Goal: Participate in discussion: Engage in conversation with other users on a specific topic

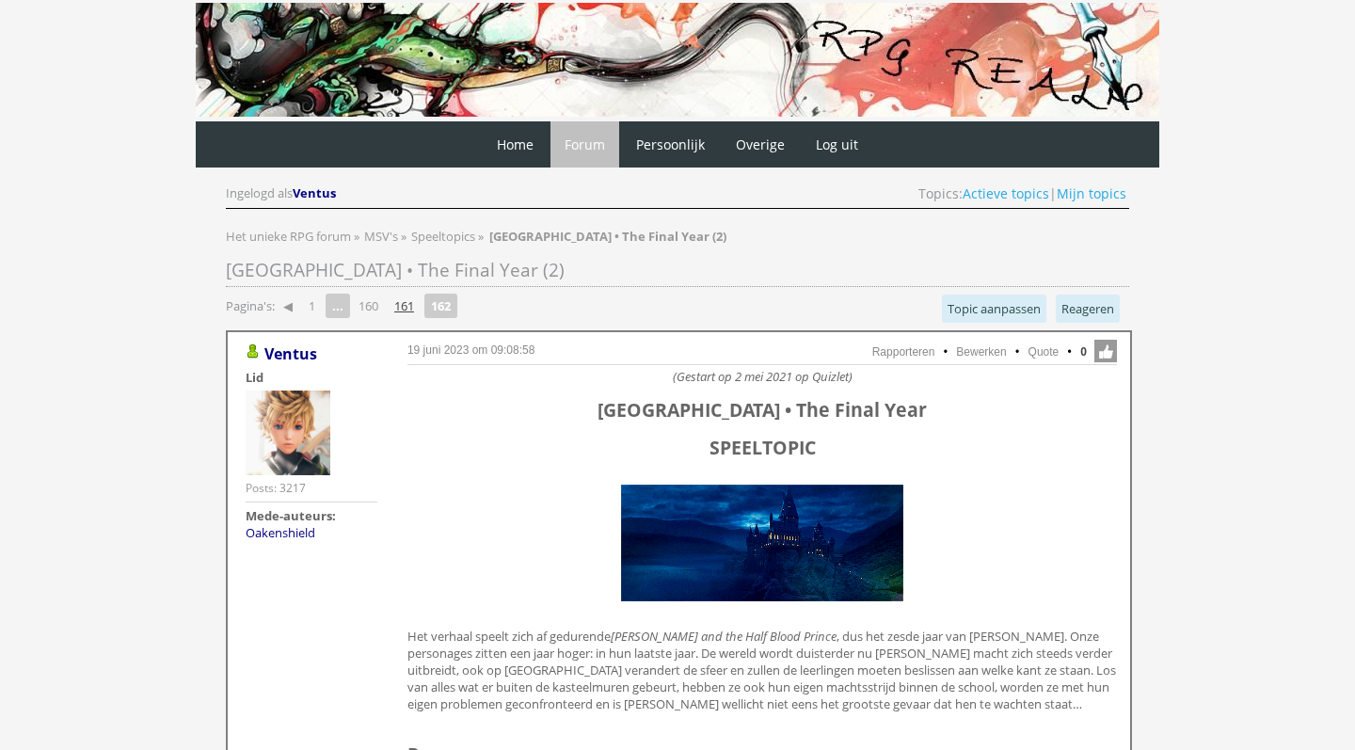
click at [401, 310] on link "161" at bounding box center [404, 306] width 35 height 26
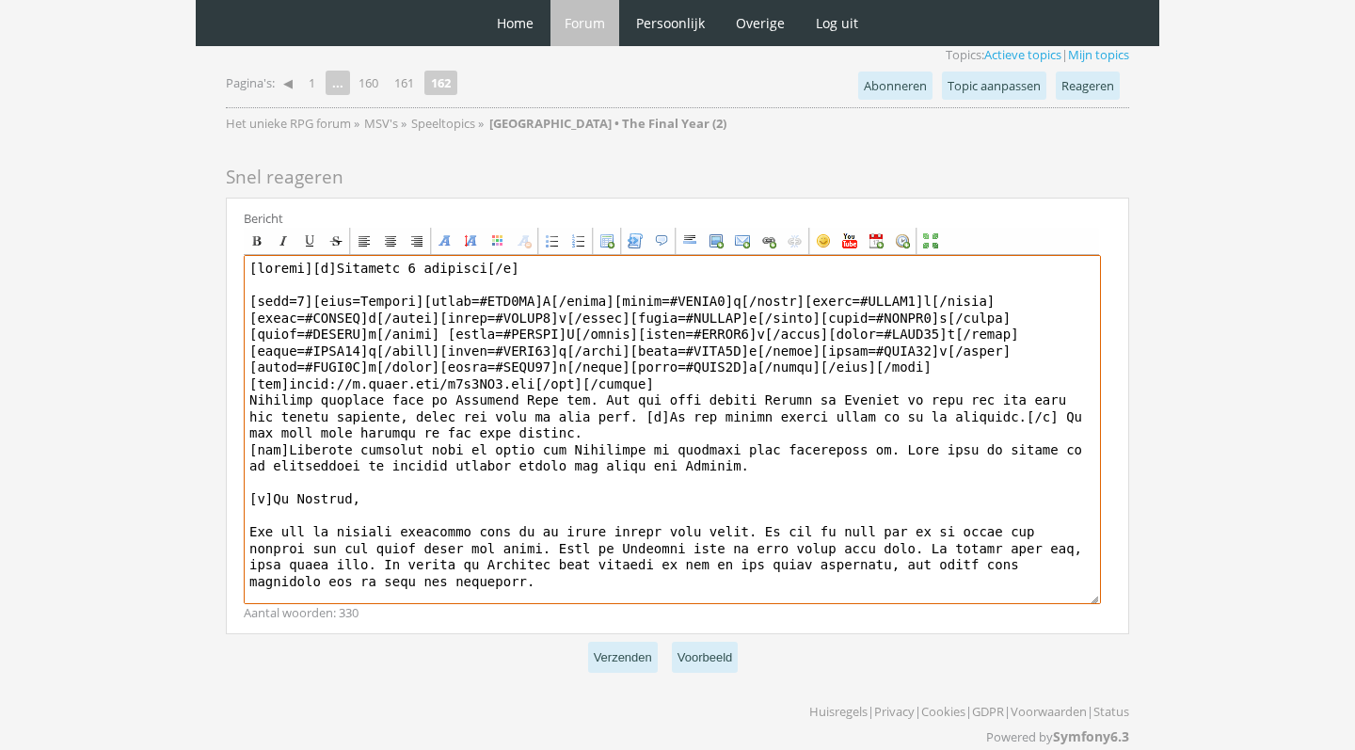
drag, startPoint x: 685, startPoint y: 364, endPoint x: 235, endPoint y: 247, distance: 464.6
click at [235, 247] on div "Bericht Bold Italic Underline Strikethrough Align left Center Align right Font …" at bounding box center [677, 416] width 903 height 437
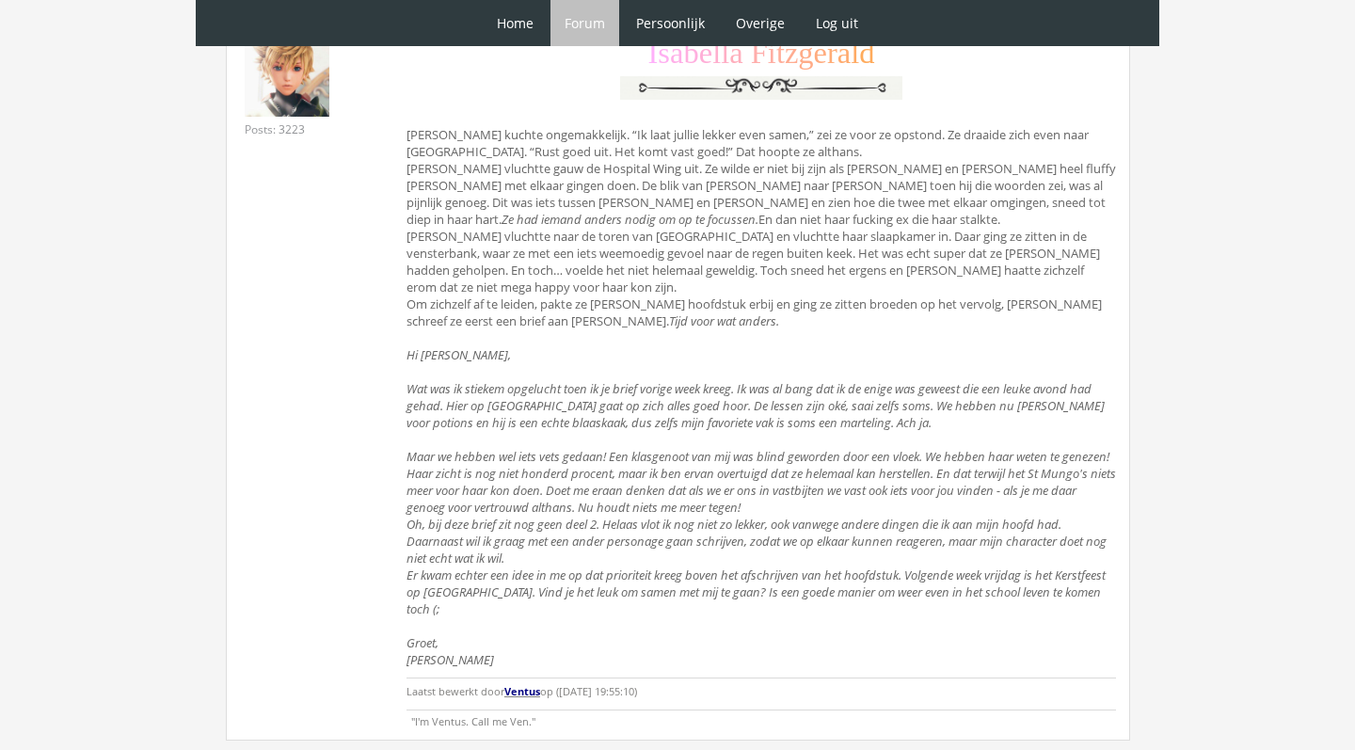
scroll to position [4352, 0]
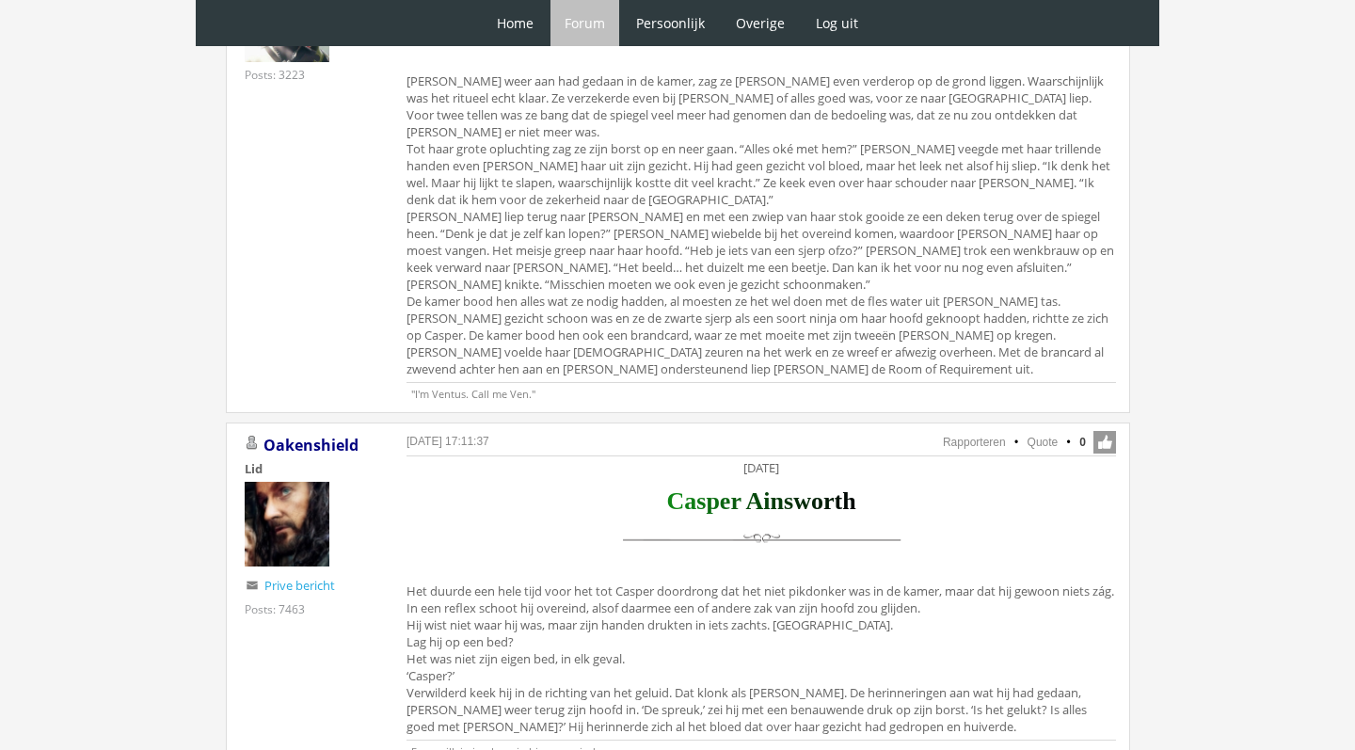
scroll to position [6813, 0]
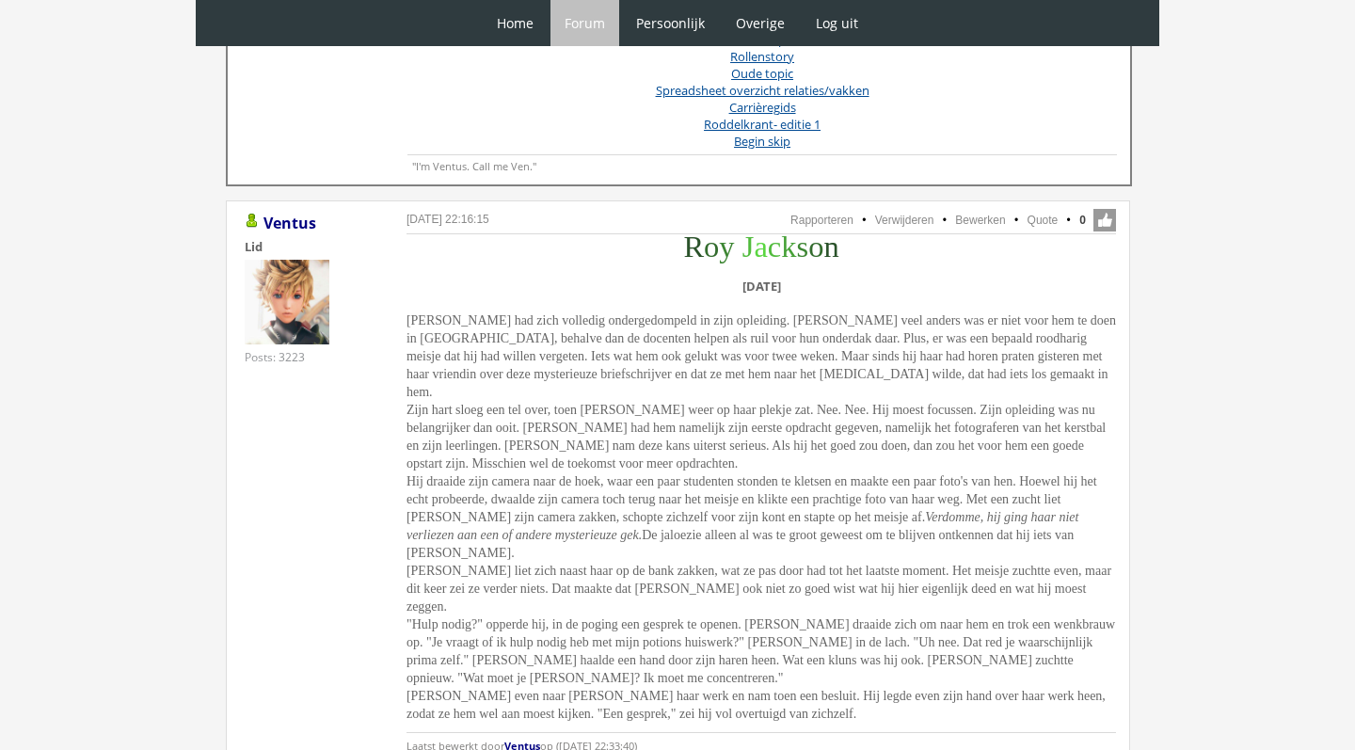
scroll to position [883, 0]
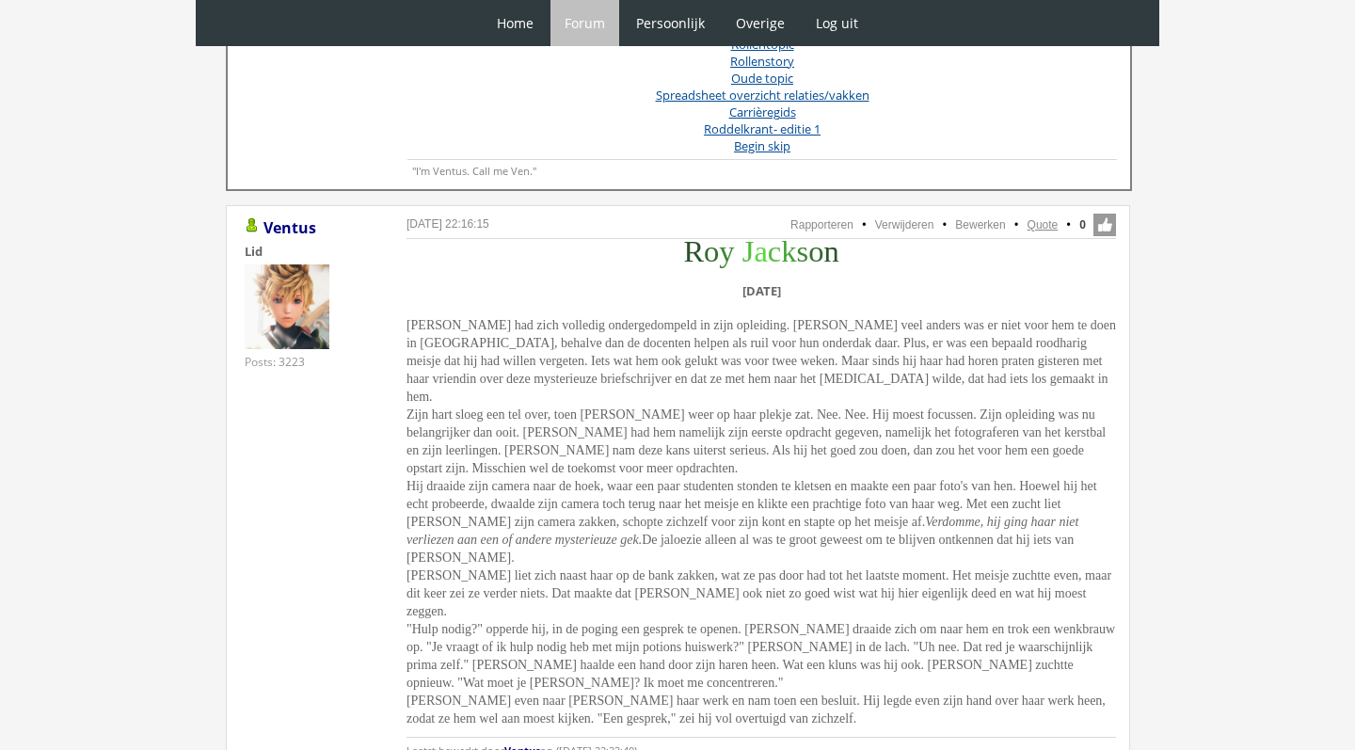
click at [1041, 224] on link "Quote" at bounding box center [1042, 224] width 31 height 13
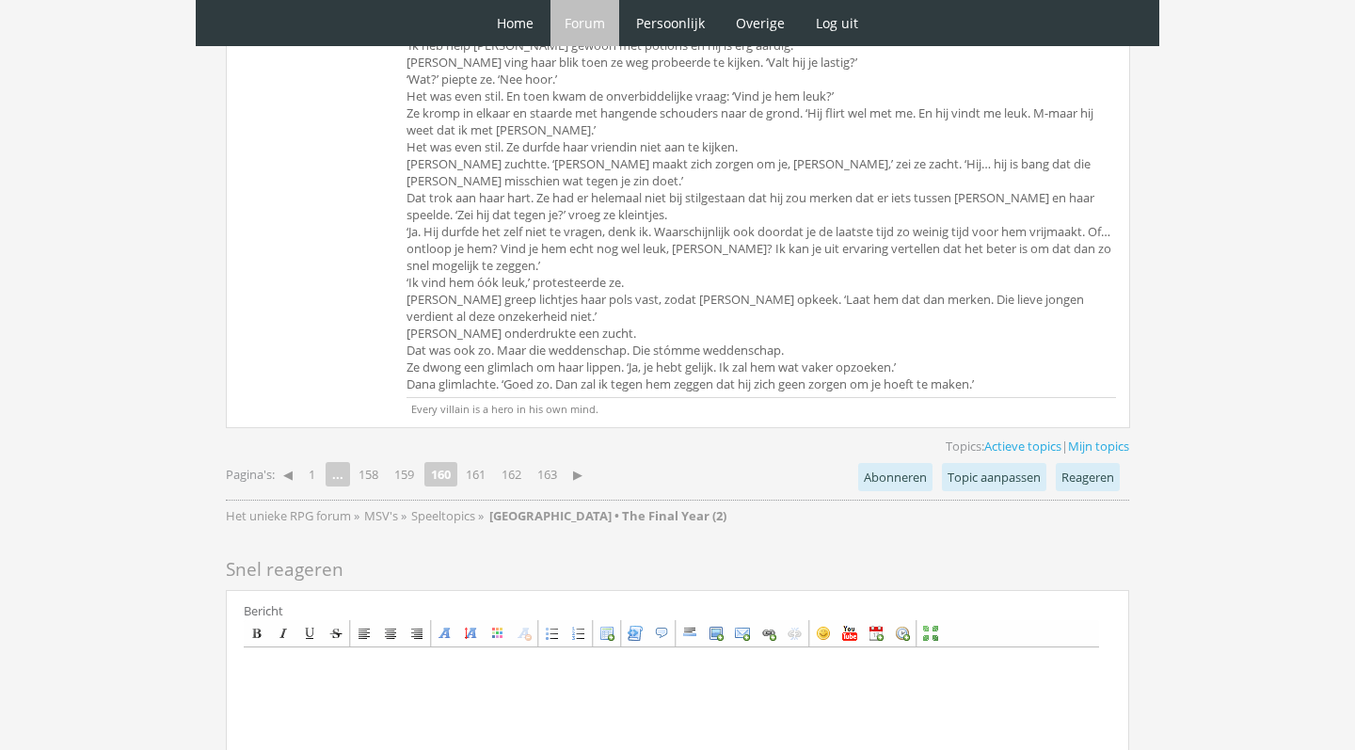
scroll to position [5408, 0]
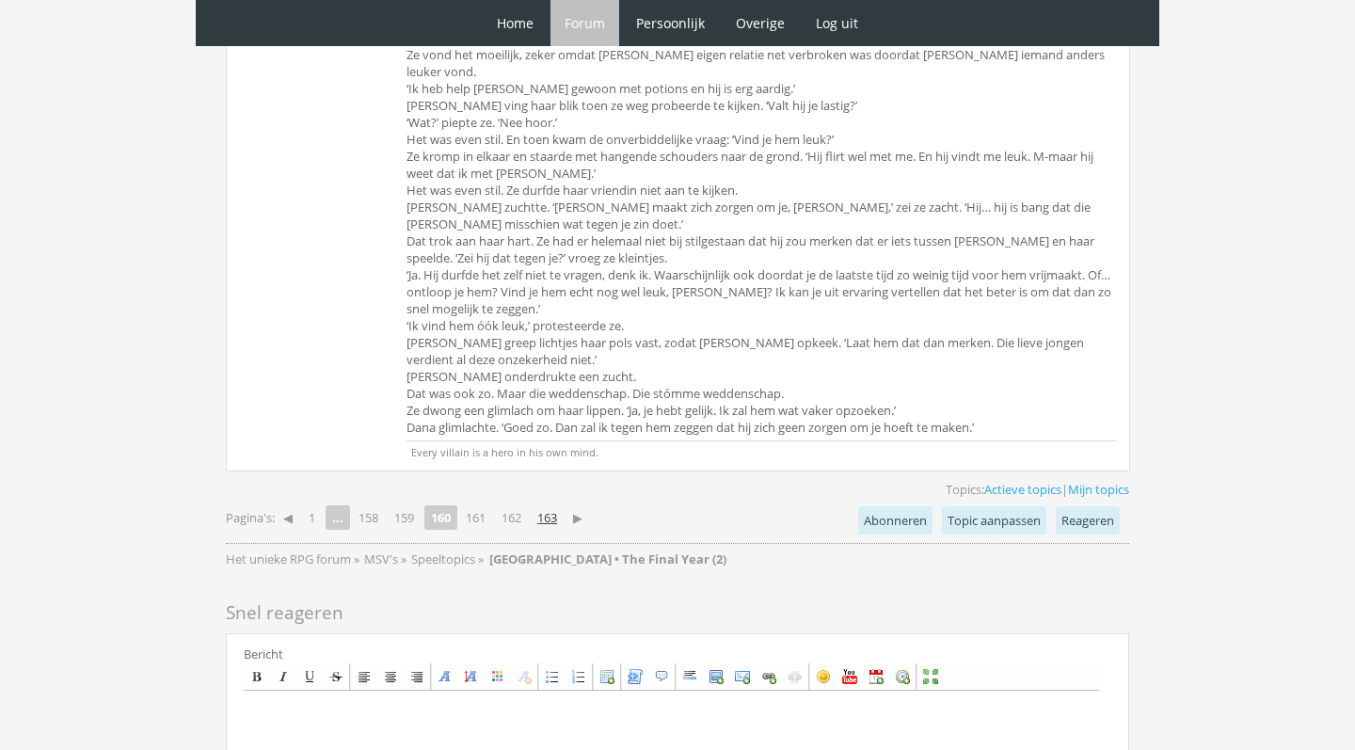
click at [556, 504] on link "163" at bounding box center [547, 517] width 35 height 26
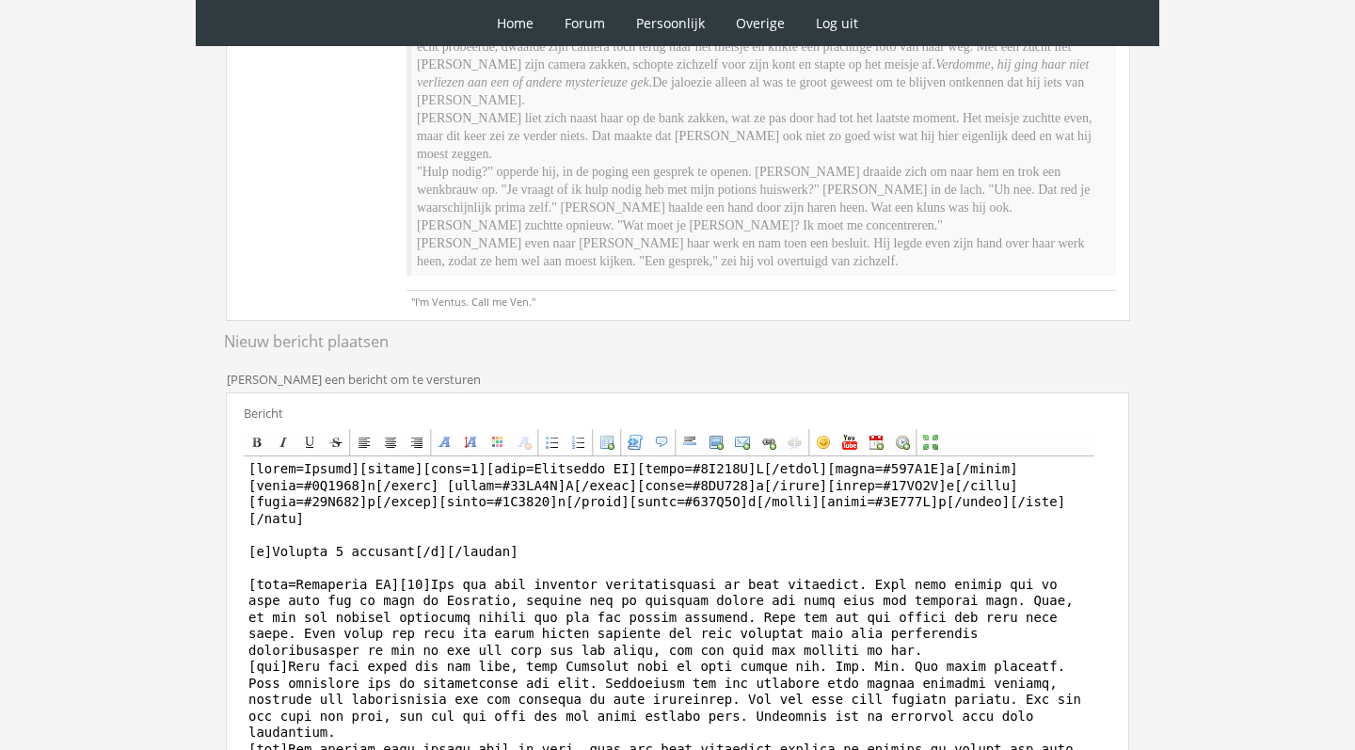
scroll to position [2, 0]
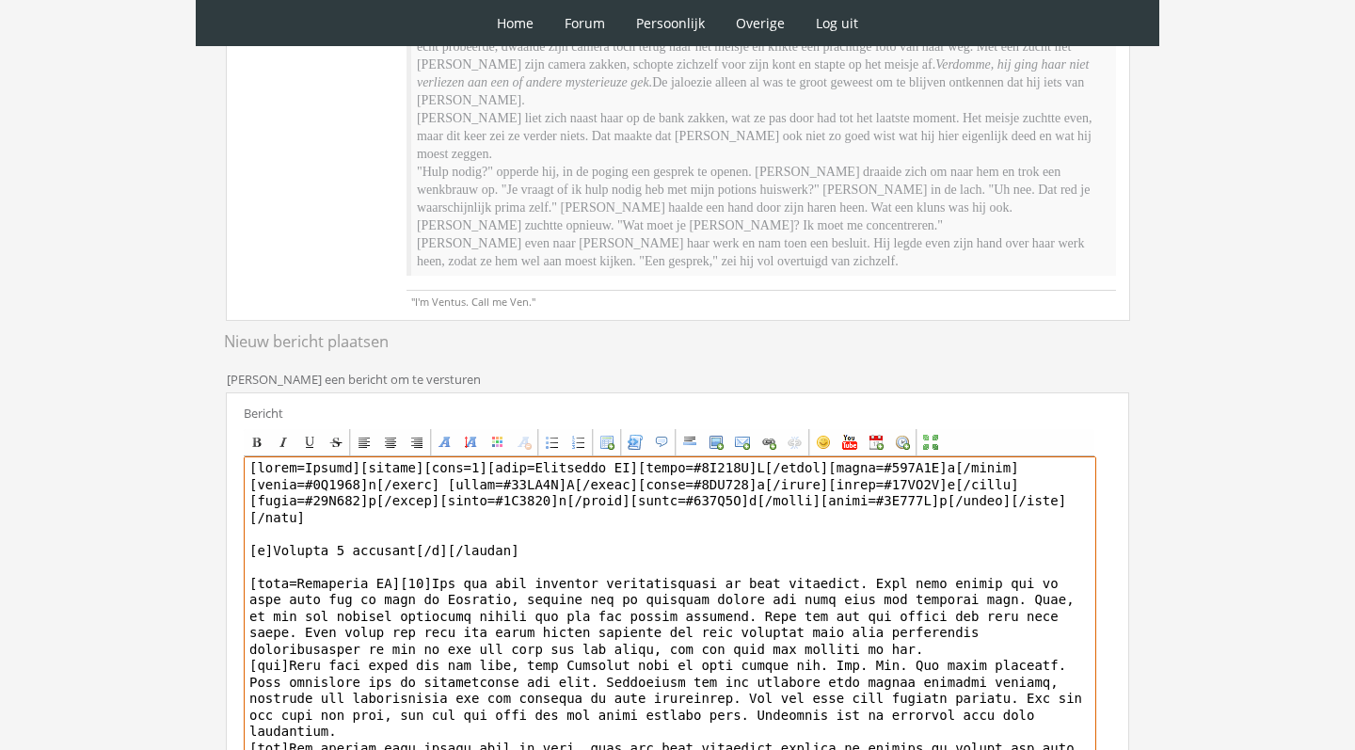
drag, startPoint x: 362, startPoint y: 472, endPoint x: 428, endPoint y: 585, distance: 130.7
click at [428, 585] on textarea at bounding box center [670, 630] width 852 height 349
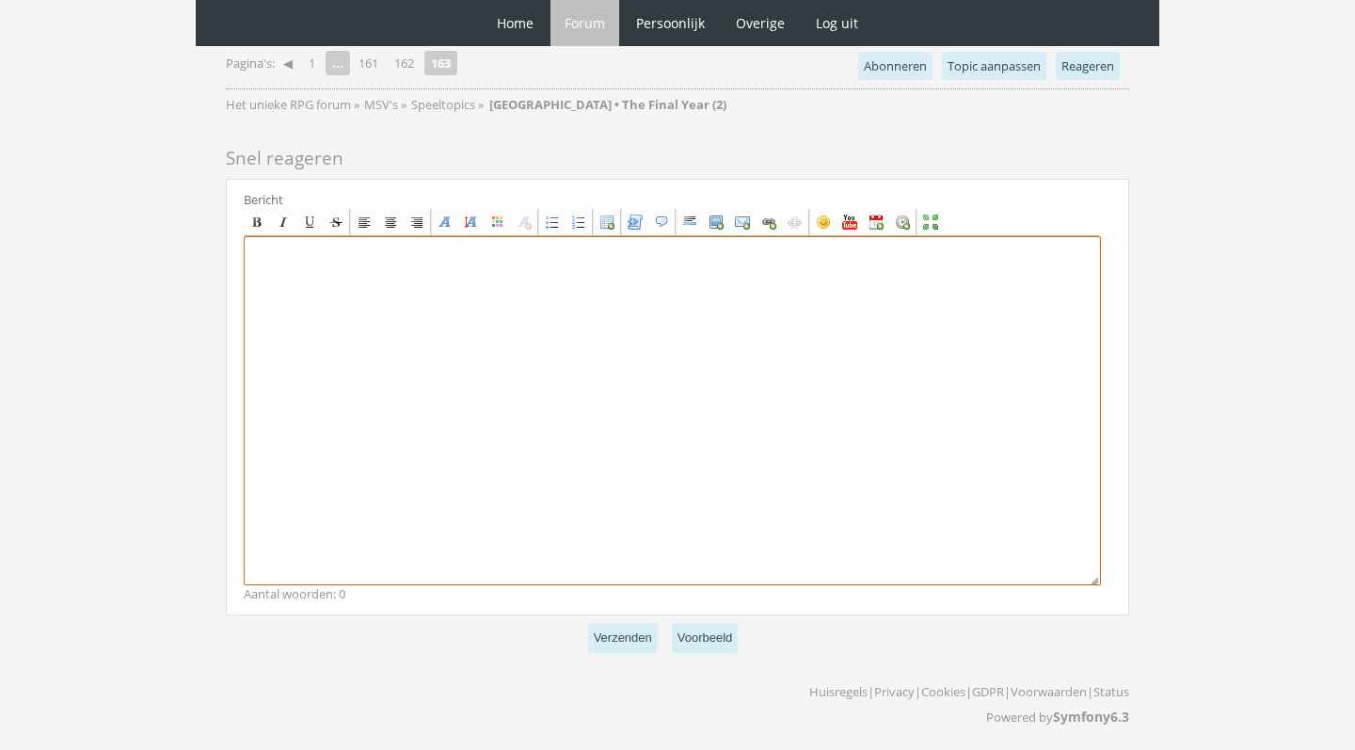
click at [521, 391] on textarea at bounding box center [672, 410] width 857 height 349
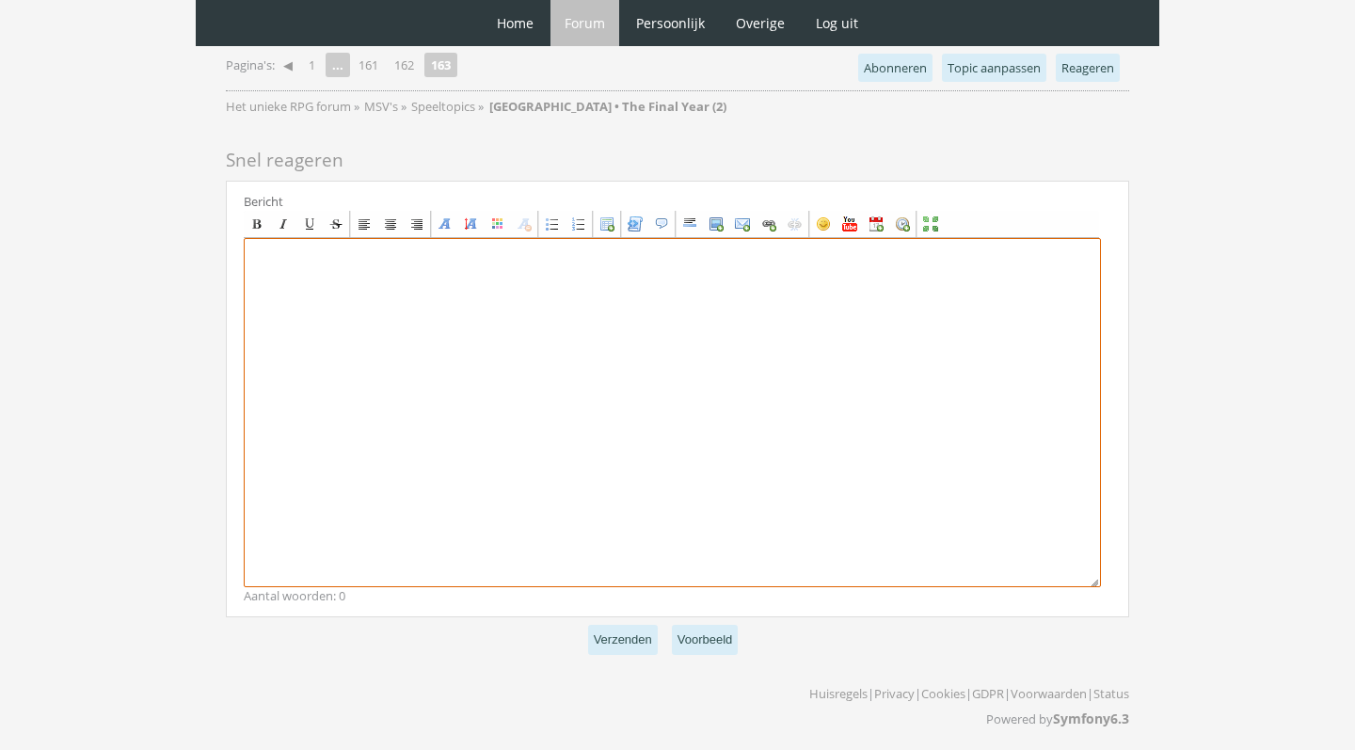
paste textarea "[center][size=7][font=Trebuchet MS][color=#2A522A]R[/color][color=#336C2E]o[/co…"
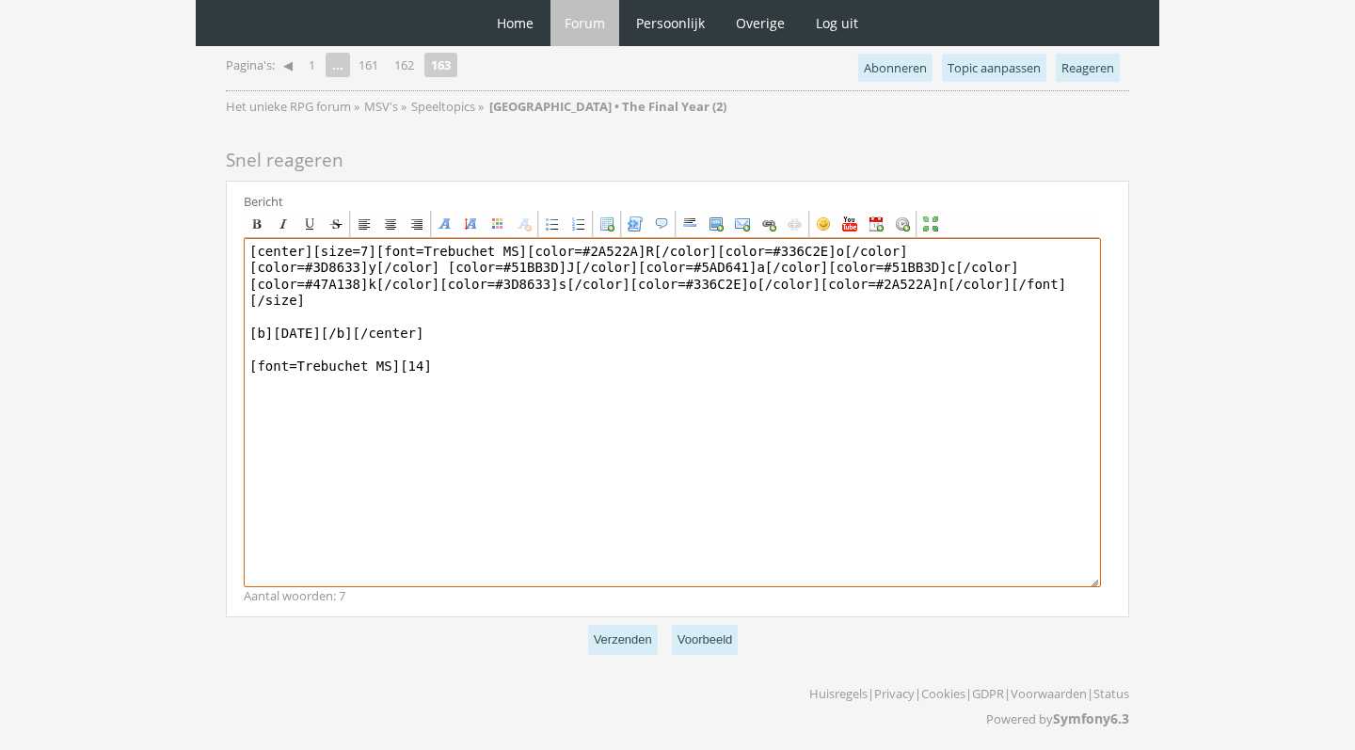
drag, startPoint x: 353, startPoint y: 312, endPoint x: 283, endPoint y: 312, distance: 69.6
click at [283, 312] on textarea "[center][size=7][font=Trebuchet MS][color=#2A522A]R[/color][color=#336C2E]o[/co…" at bounding box center [672, 412] width 857 height 349
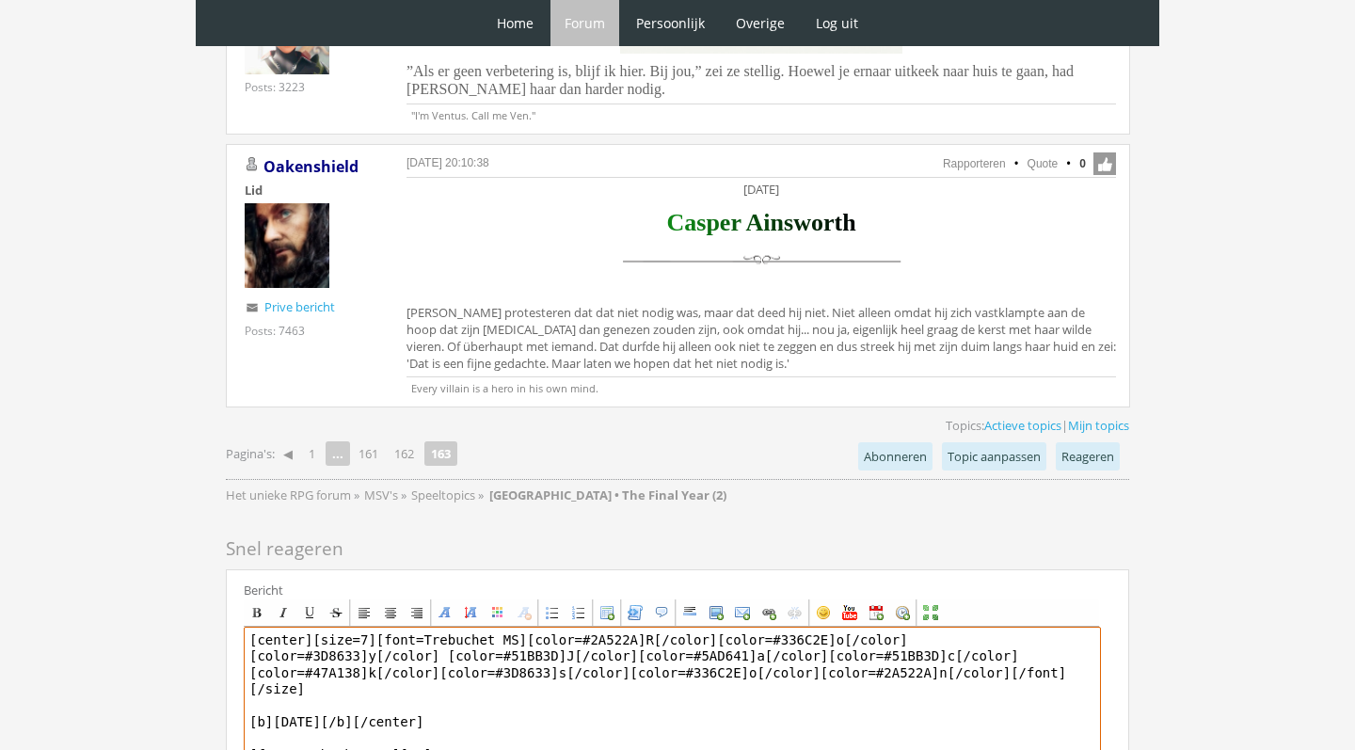
scroll to position [1328, 0]
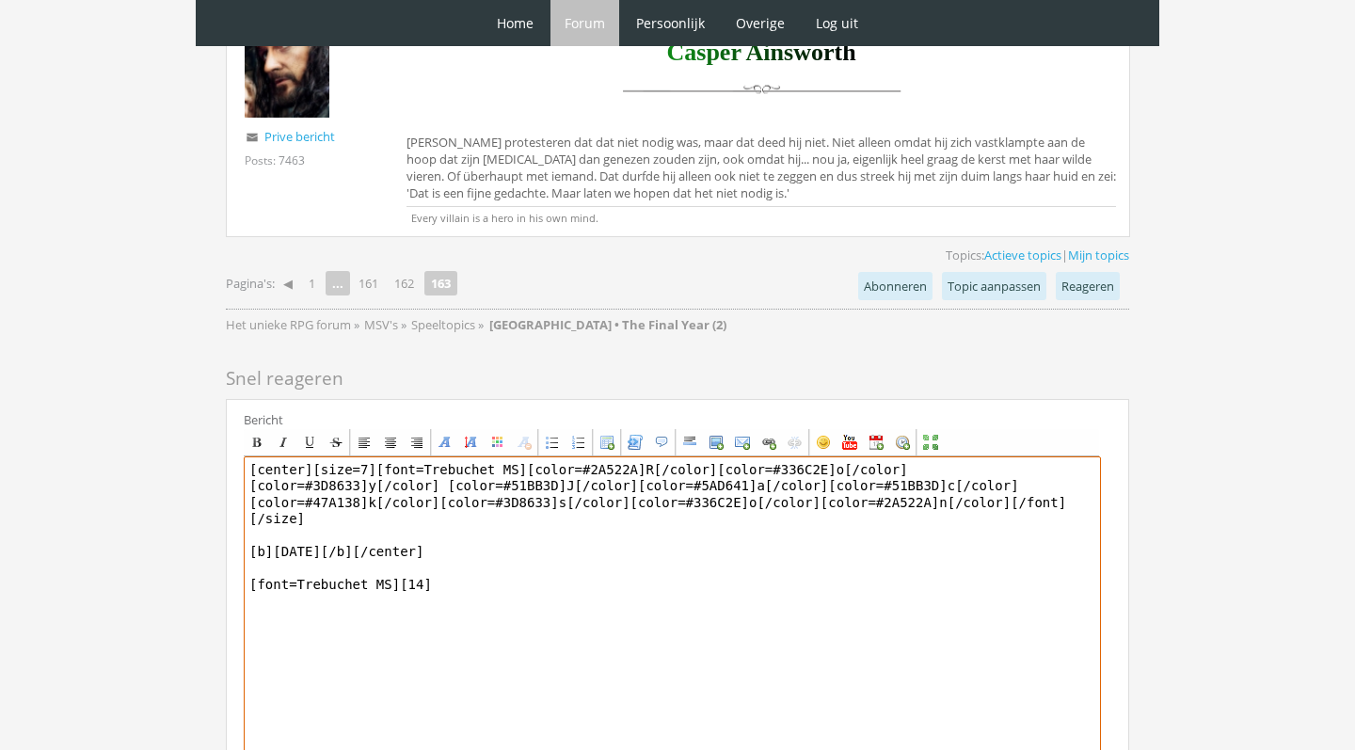
click at [443, 568] on textarea "[center][size=7][font=Trebuchet MS][color=#2A522A]R[/color][color=#336C2E]o[/co…" at bounding box center [672, 630] width 857 height 349
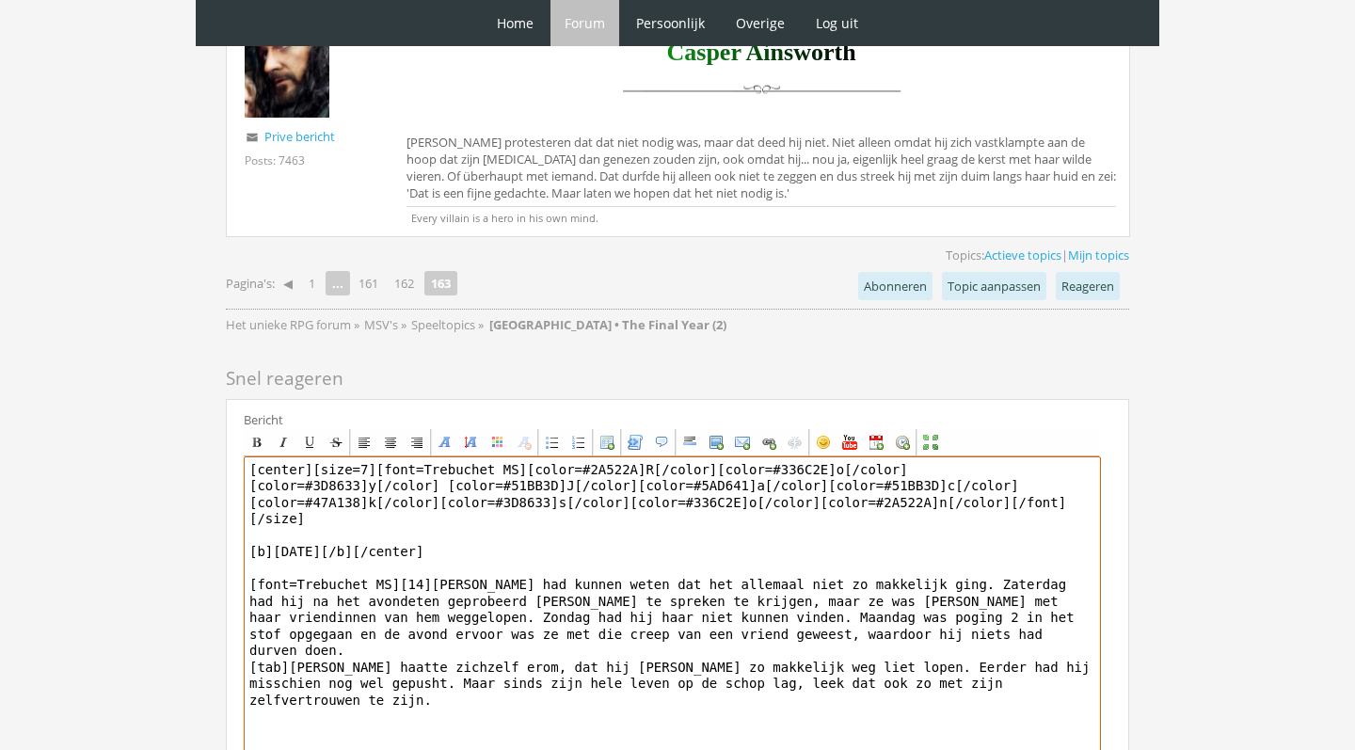
type textarea "[center][size=7][font=Trebuchet MS][color=#2A522A]R[/color][color=#336C2E]o[/co…"
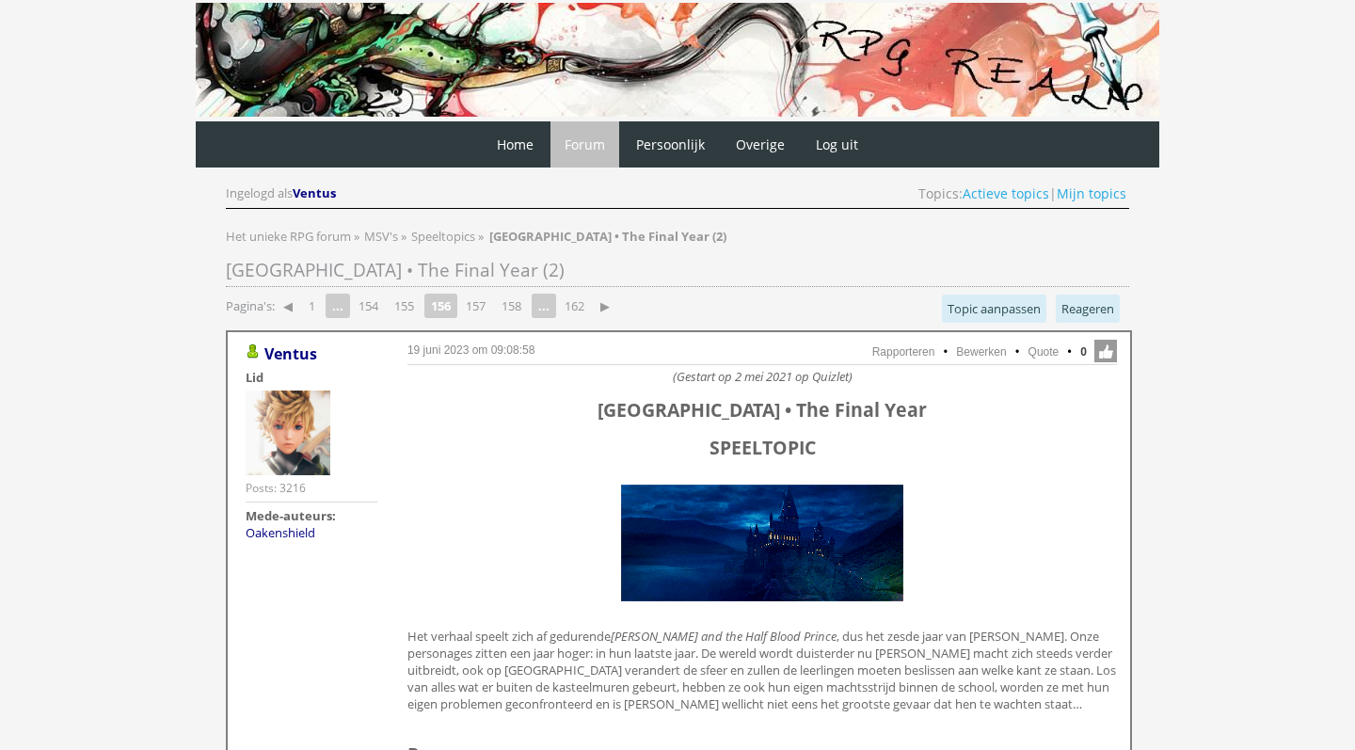
scroll to position [2891, 0]
